Goal: Information Seeking & Learning: Learn about a topic

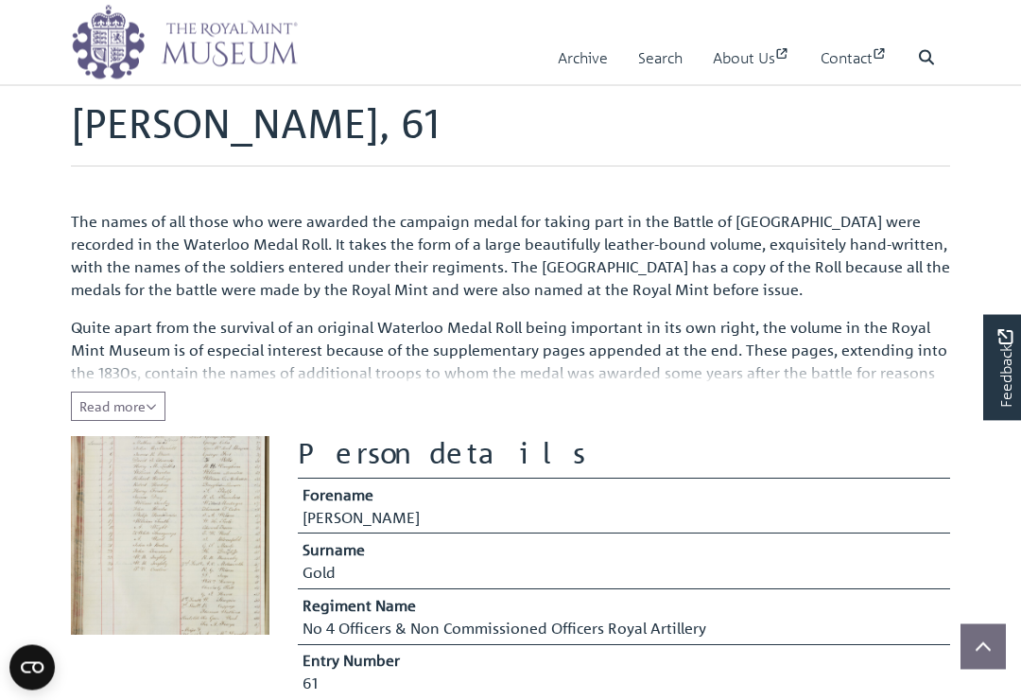
scroll to position [59, 0]
click at [157, 400] on icon "Read all of the content" at bounding box center [151, 406] width 11 height 13
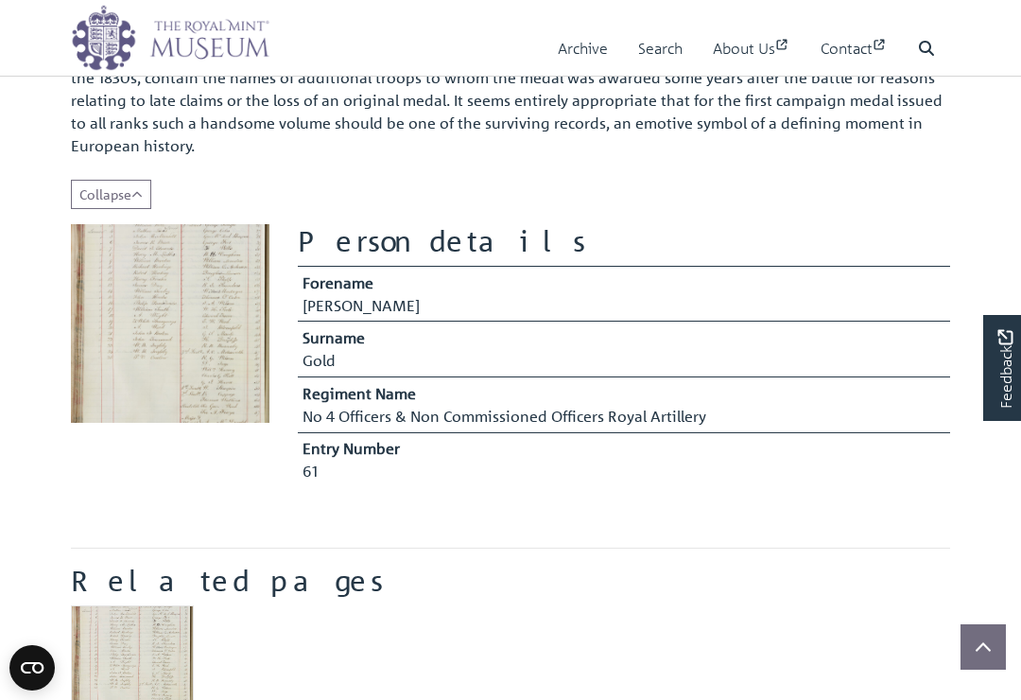
scroll to position [354, 0]
click at [189, 387] on img at bounding box center [170, 323] width 199 height 199
click at [199, 317] on img at bounding box center [170, 323] width 199 height 199
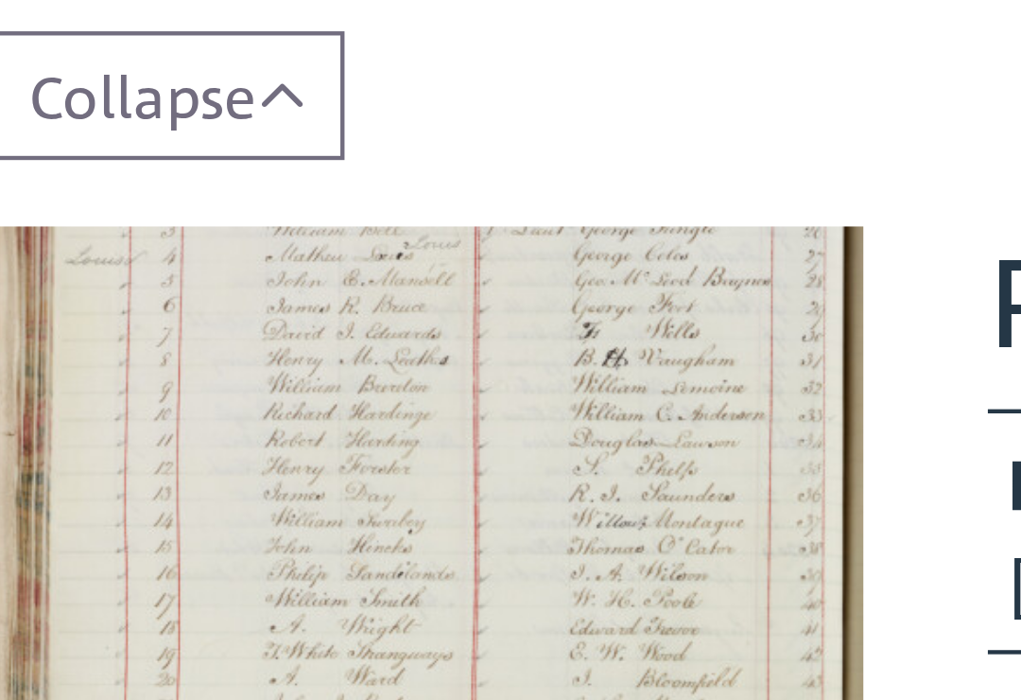
click at [132, 191] on icon "Show less of the content" at bounding box center [136, 194] width 9 height 6
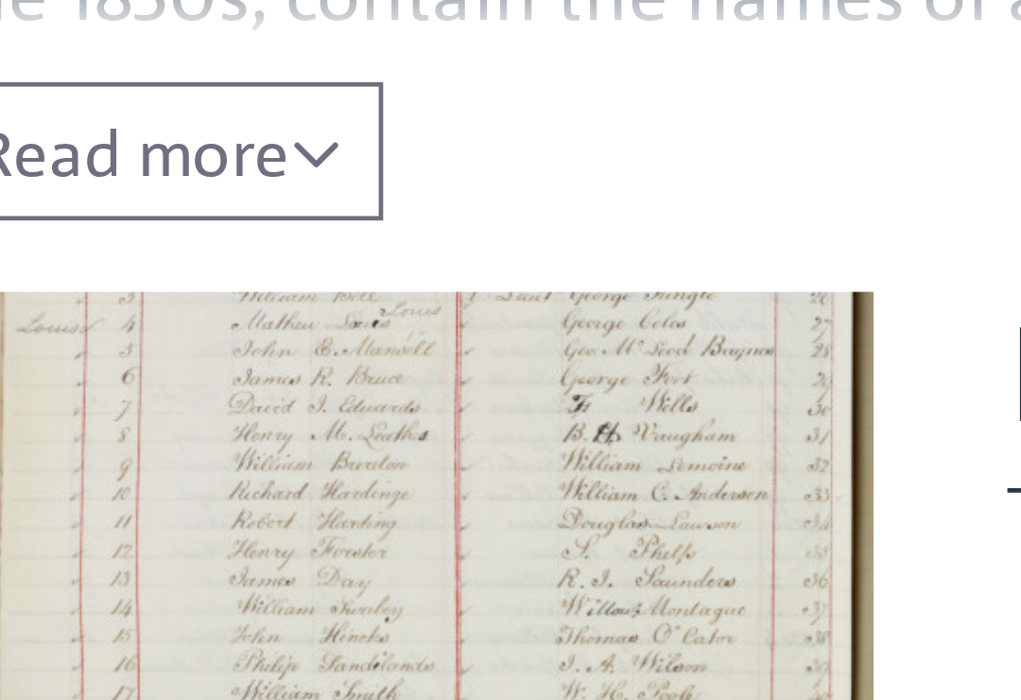
click at [119, 141] on img at bounding box center [170, 240] width 199 height 199
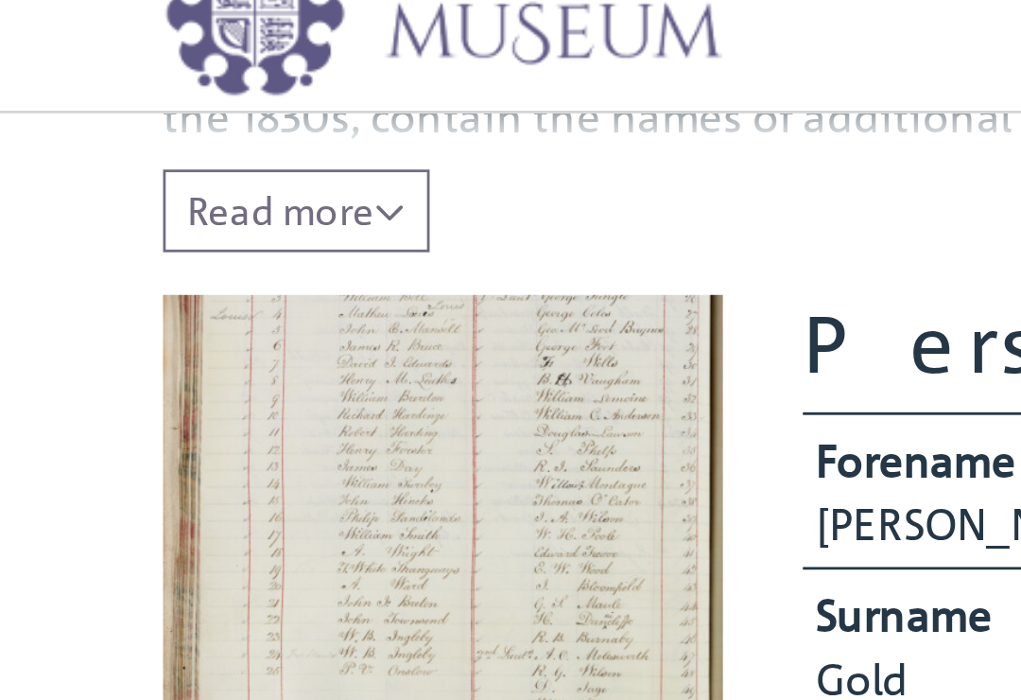
scroll to position [304, 0]
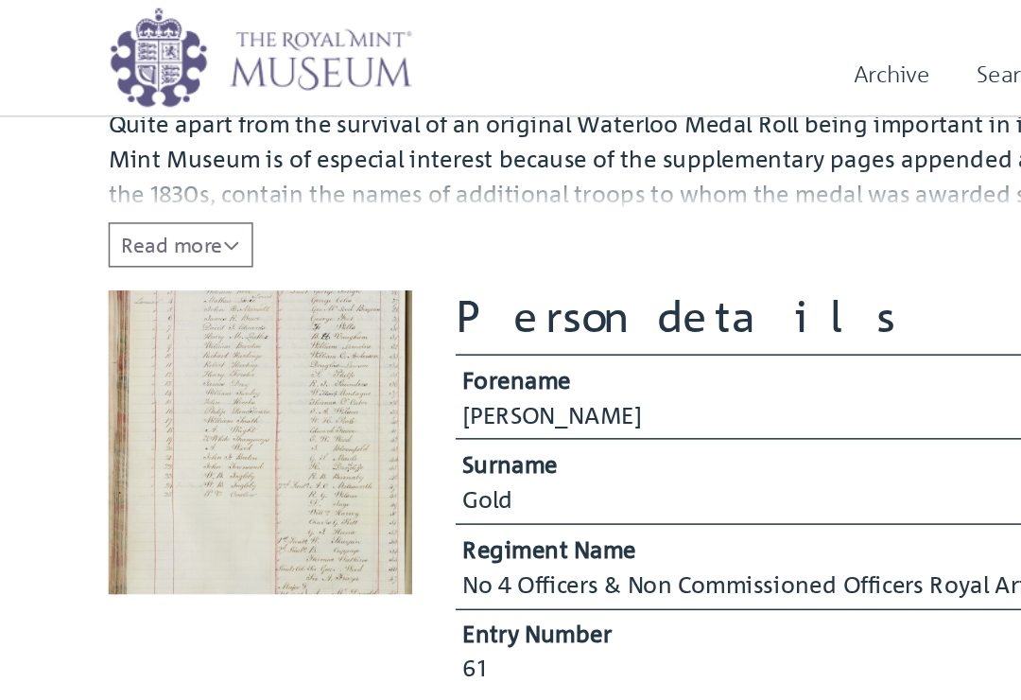
click at [232, 288] on img at bounding box center [170, 289] width 199 height 199
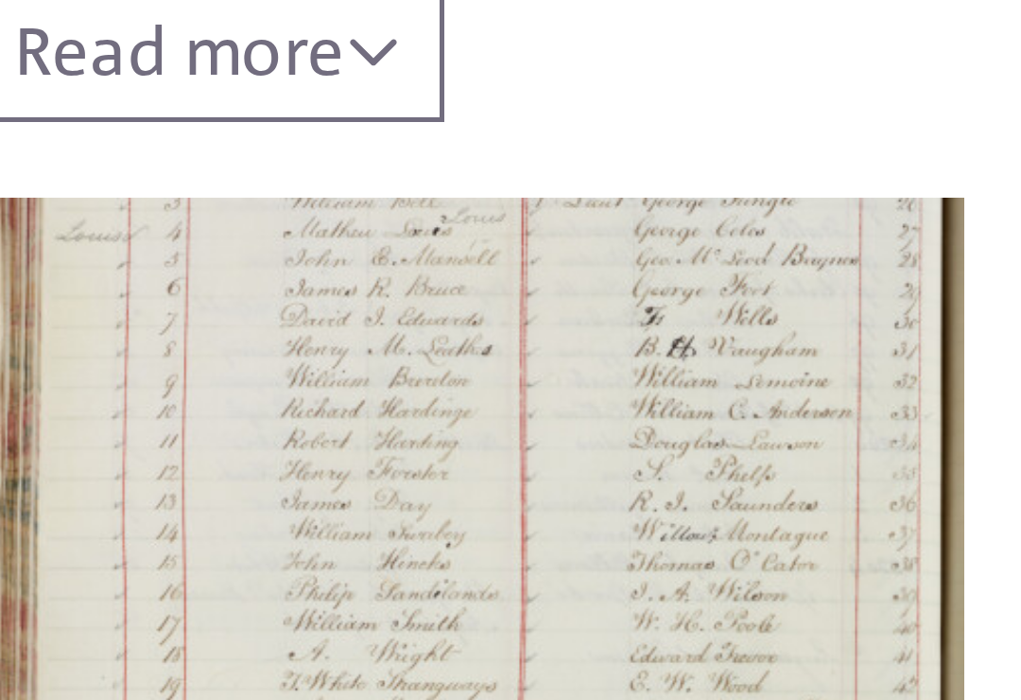
click at [160, 190] on img at bounding box center [170, 289] width 199 height 199
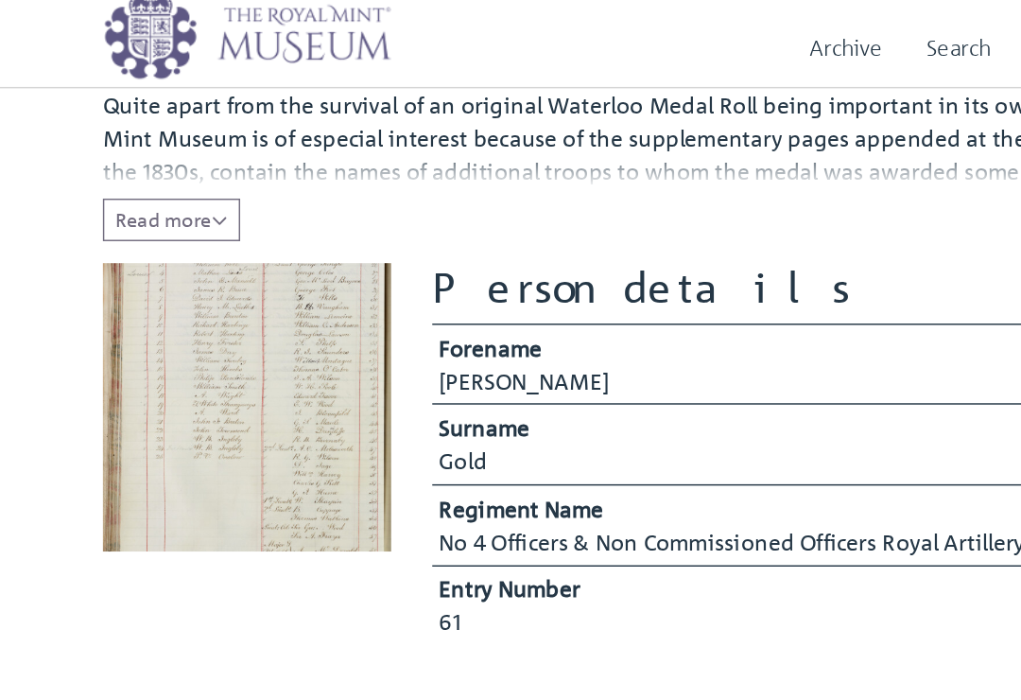
click at [157, 161] on icon "Read all of the content" at bounding box center [151, 167] width 11 height 13
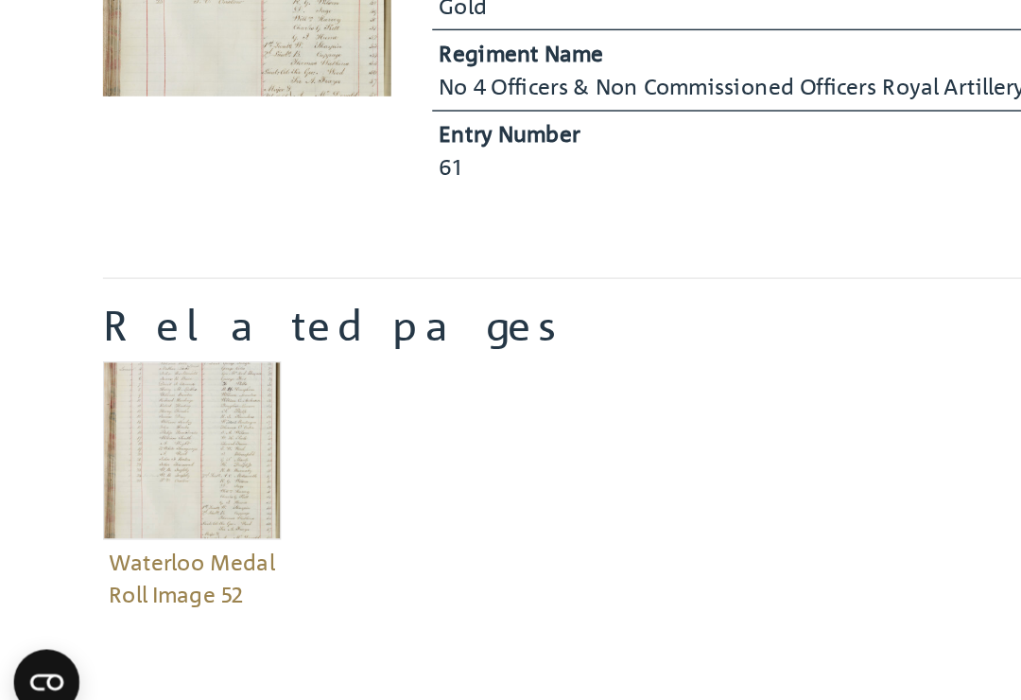
scroll to position [513, 0]
click at [154, 445] on img "Item related to this entity" at bounding box center [132, 506] width 123 height 123
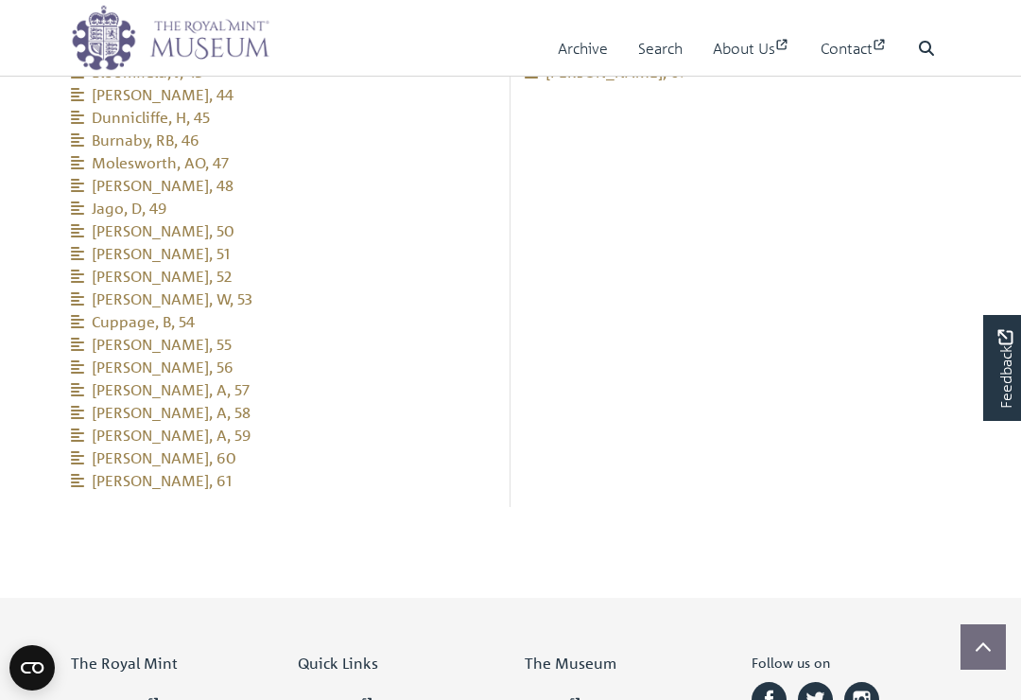
scroll to position [2875, 0]
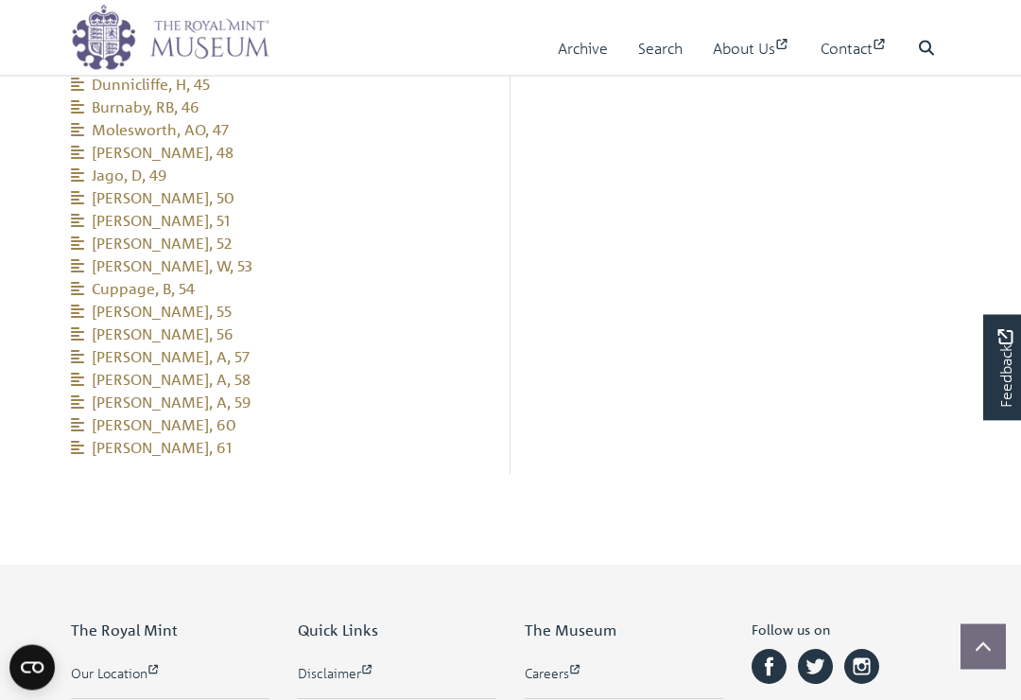
click at [150, 439] on span "[PERSON_NAME], 61" at bounding box center [151, 448] width 161 height 19
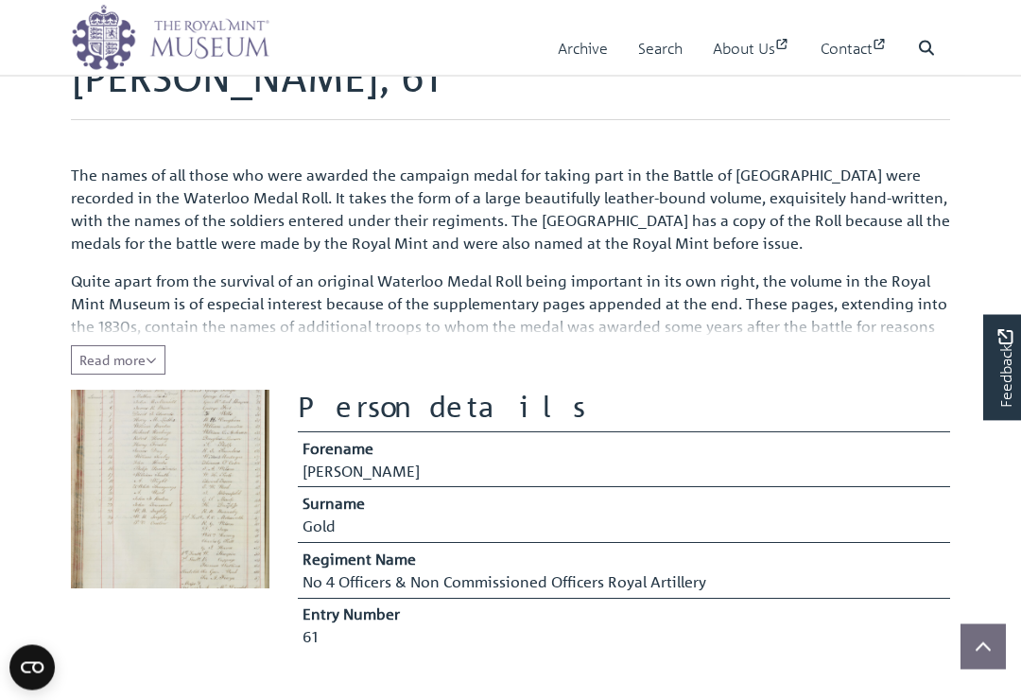
scroll to position [106, 0]
click at [221, 478] on img at bounding box center [170, 488] width 199 height 199
click at [236, 514] on img at bounding box center [170, 488] width 199 height 199
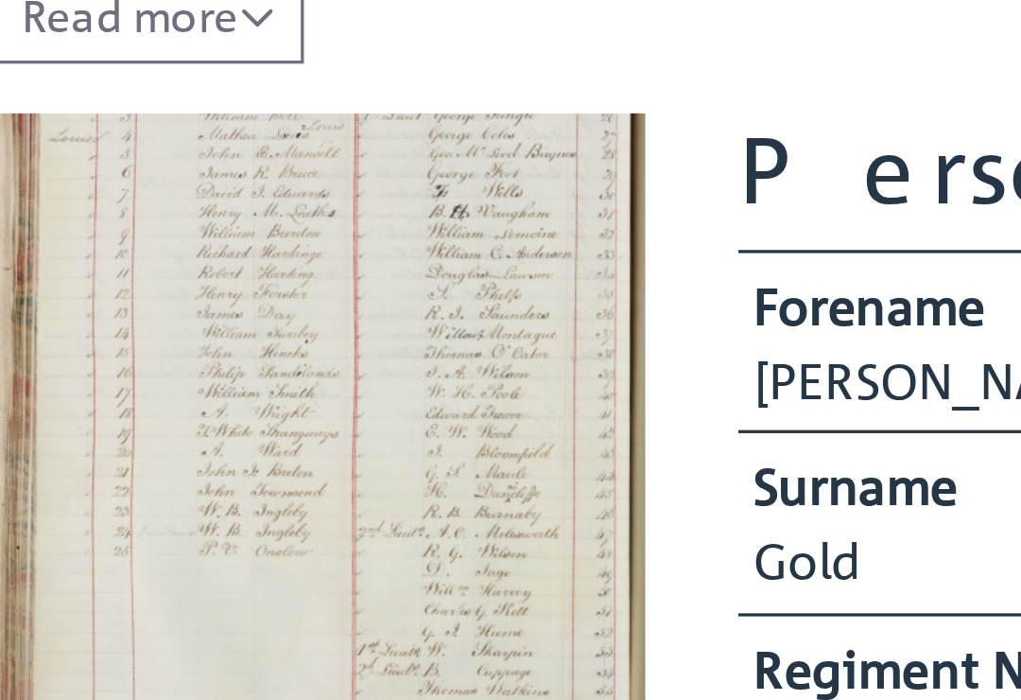
click at [139, 390] on img at bounding box center [170, 489] width 199 height 199
click at [144, 390] on img at bounding box center [170, 489] width 199 height 199
